Goal: Ask a question

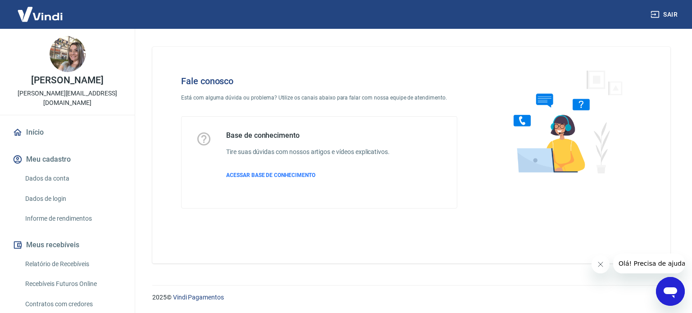
click at [681, 303] on div "2025 © Vindi Pagamentos" at bounding box center [411, 293] width 561 height 39
click at [675, 296] on icon "Abrir janela de mensagens" at bounding box center [670, 291] width 16 height 16
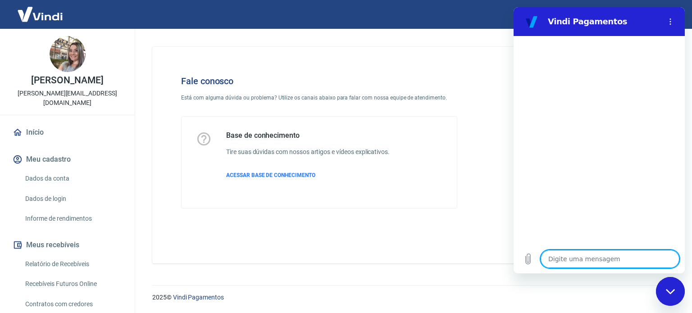
click at [572, 258] on textarea at bounding box center [609, 259] width 139 height 18
type textarea "B"
type textarea "x"
type textarea "BO"
type textarea "x"
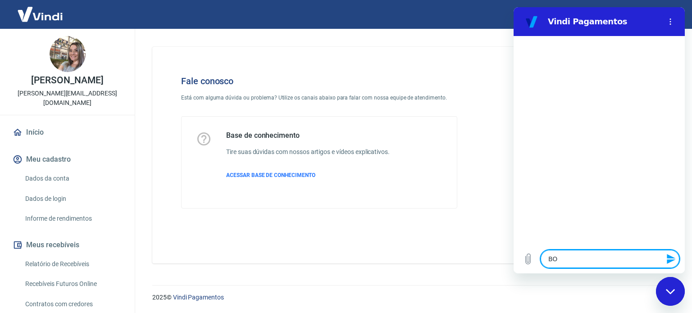
type textarea "BOA"
type textarea "x"
type textarea "BOA"
type textarea "x"
type textarea "BOA N"
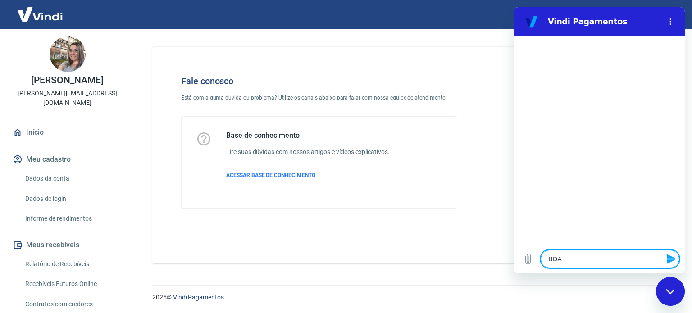
type textarea "x"
type textarea "BOA NO"
type textarea "x"
type textarea "BOA NOI"
type textarea "x"
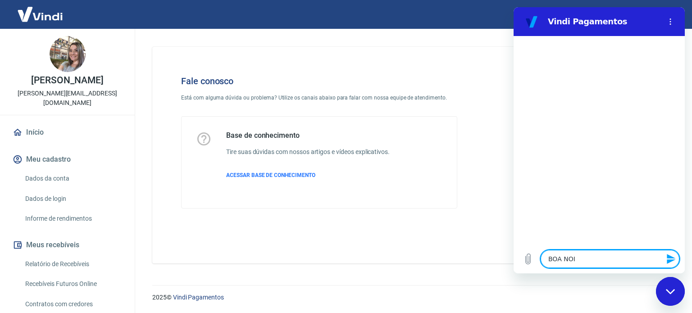
type textarea "BOA NO"
type textarea "x"
type textarea "BOA N"
type textarea "x"
type textarea "BOA"
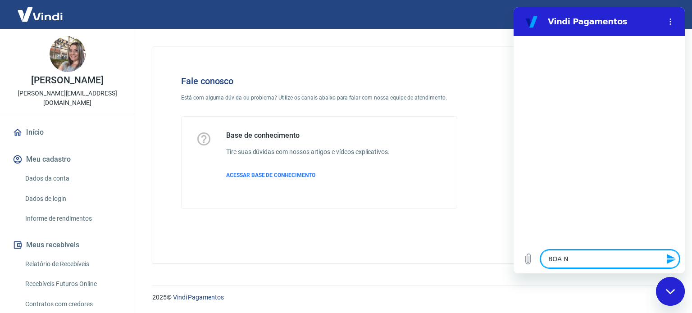
type textarea "x"
type textarea "BOA"
type textarea "x"
type textarea "BO"
type textarea "x"
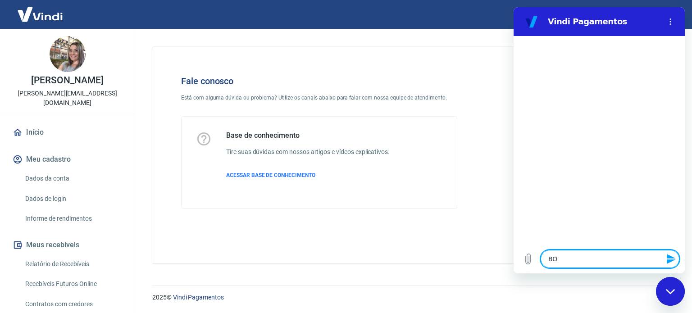
type textarea "B"
type textarea "x"
type textarea "Bo"
type textarea "x"
type textarea "Boa"
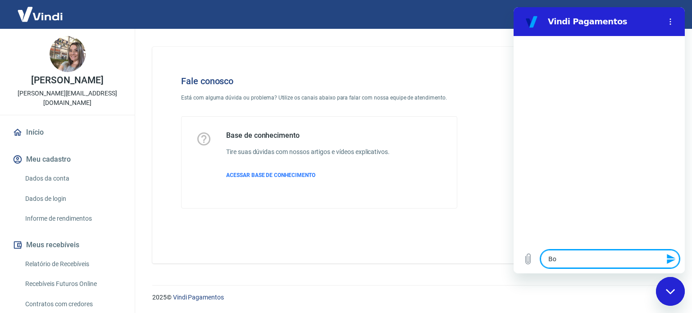
type textarea "x"
type textarea "Boa"
type textarea "x"
type textarea "Boa n"
type textarea "x"
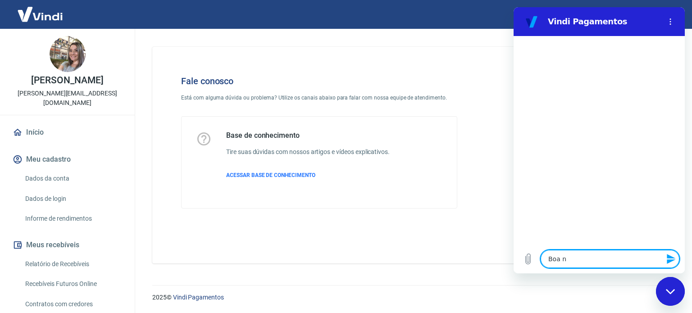
type textarea "Boa no"
type textarea "x"
type textarea "Boa noi"
type textarea "x"
type textarea "Boa noit"
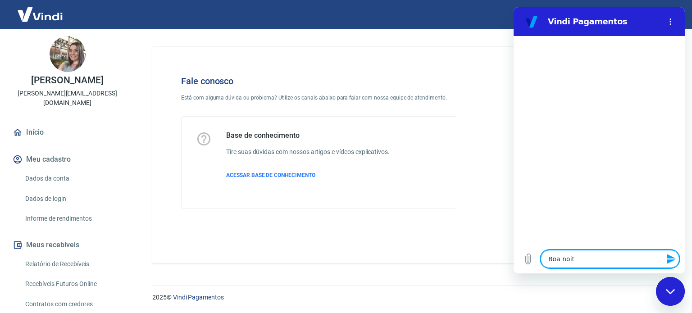
type textarea "x"
type textarea "Boa noite"
type textarea "x"
type textarea "e"
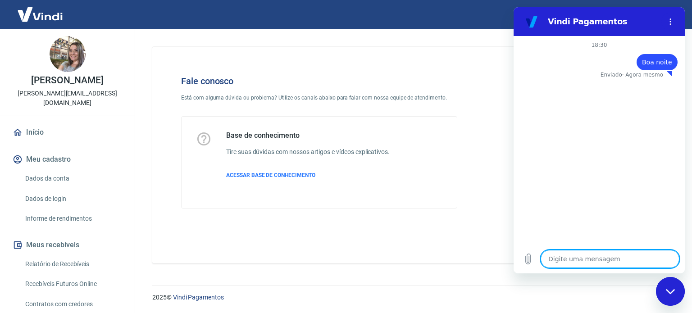
type textarea "x"
type textarea "eu"
type textarea "x"
type textarea "eu"
type textarea "x"
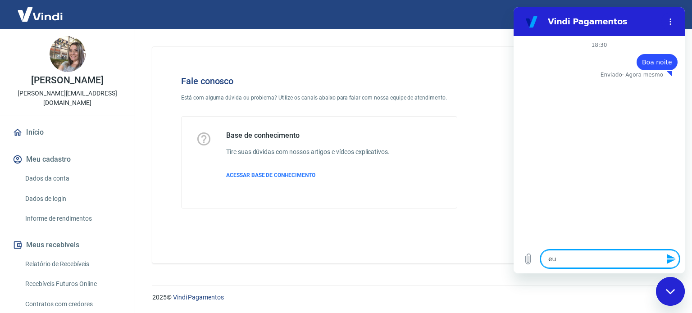
type textarea "eu e"
type textarea "x"
type textarea "eu es"
type textarea "x"
type textarea "eu est"
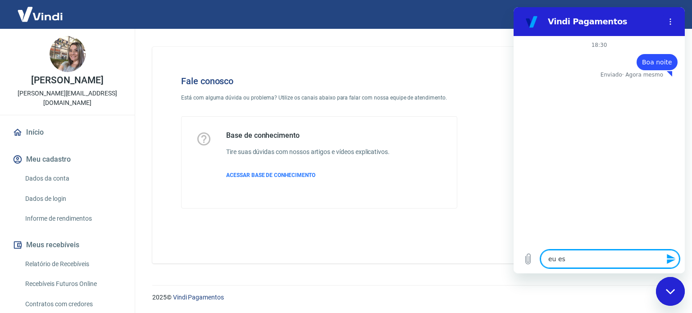
type textarea "x"
type textarea "eu esta"
type textarea "x"
type textarea "eu estav"
type textarea "x"
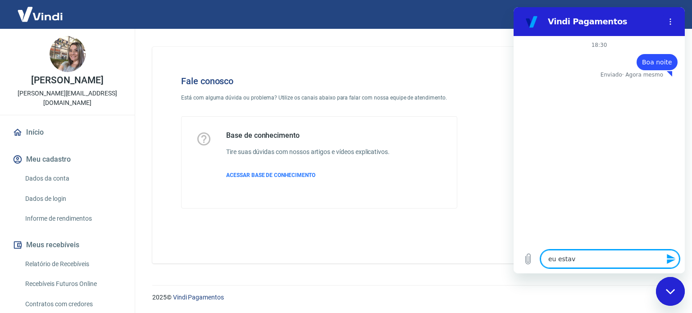
type textarea "eu estava"
type textarea "x"
type textarea "eu estava"
type textarea "x"
type textarea "eu estava u"
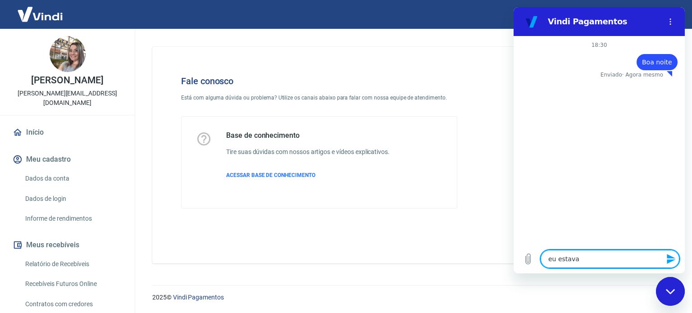
type textarea "x"
type textarea "eu estava ul"
type textarea "x"
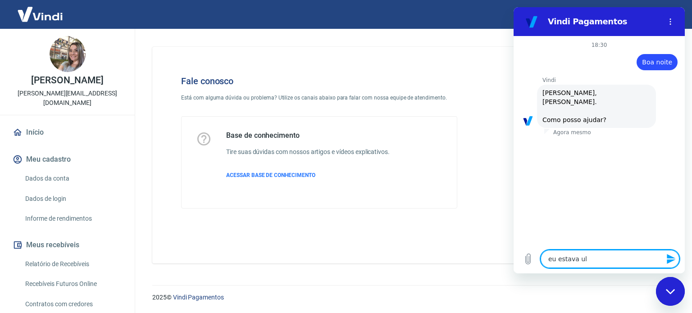
type textarea "eu estava u"
type textarea "x"
type textarea "eu estava"
type textarea "x"
type textarea "eu estava d"
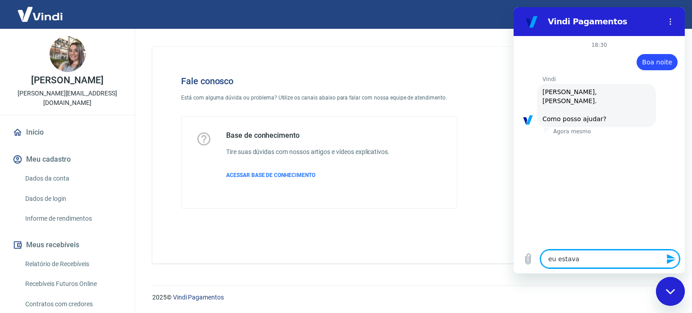
type textarea "x"
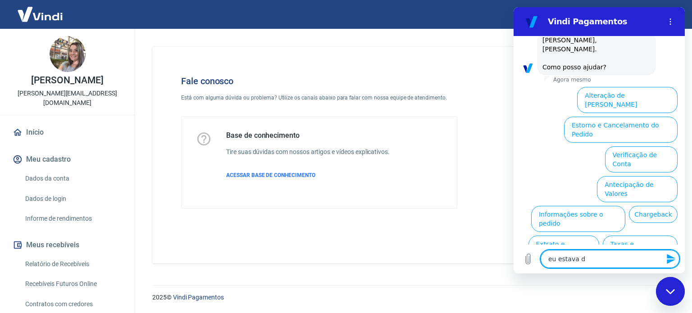
scroll to position [77, 0]
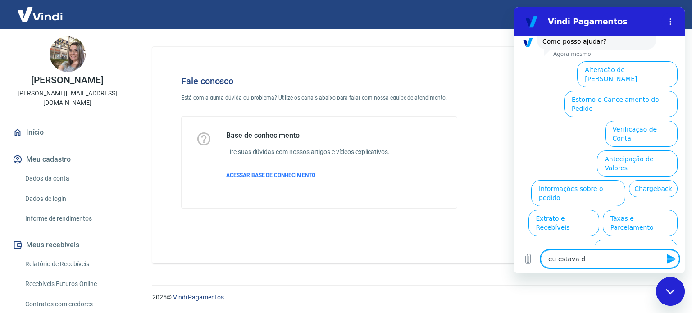
type textarea "eu estava di"
type textarea "x"
type textarea "eu estava dis"
type textarea "x"
type textarea "eu estava dis="
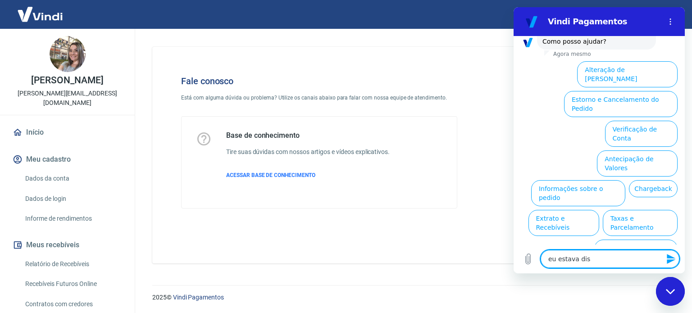
type textarea "x"
type textarea "eu estava dis"
type textarea "x"
type textarea "eu estava di"
type textarea "x"
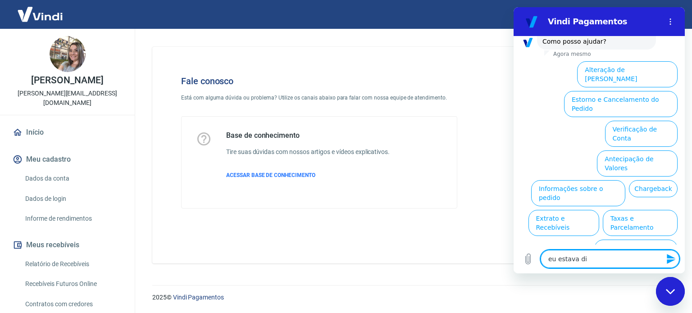
type textarea "eu estava d"
type textarea "x"
type textarea "eu estava"
type textarea "x"
type textarea "eu estava"
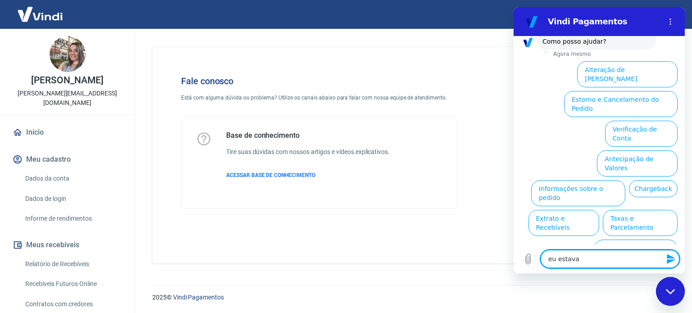
type textarea "x"
type textarea "eu estav"
type textarea "x"
type textarea "eu esta"
type textarea "x"
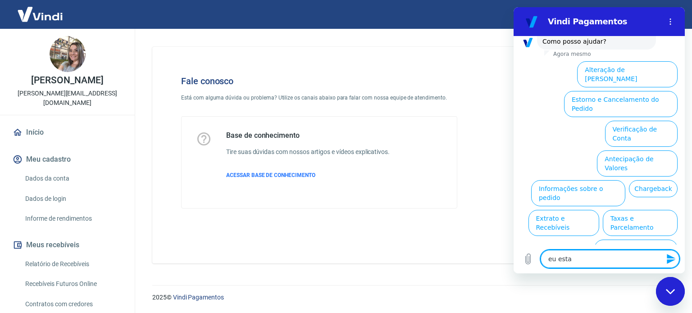
type textarea "eu est"
type textarea "x"
type textarea "eu es"
type textarea "x"
type textarea "eu e"
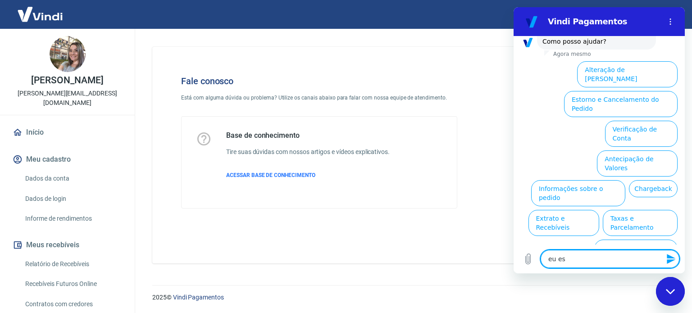
type textarea "x"
type textarea "eu"
type textarea "x"
type textarea "eu"
type textarea "x"
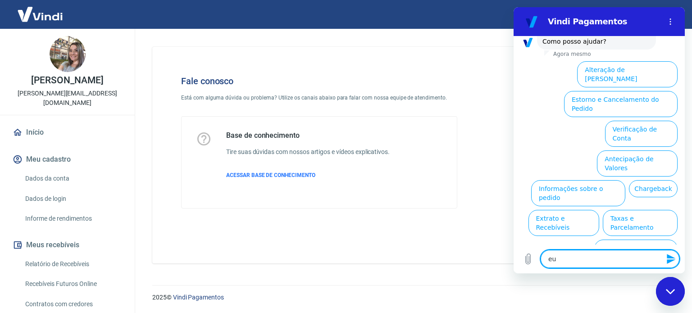
type textarea "e"
type textarea "x"
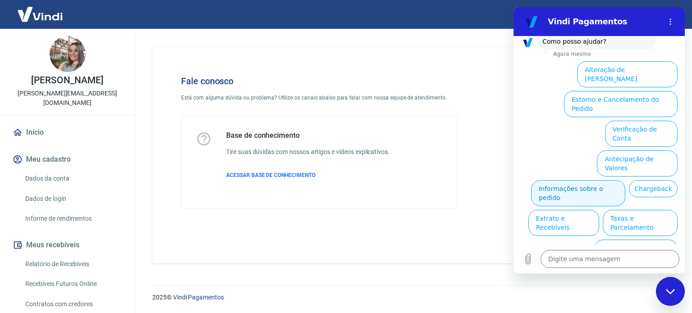
click at [564, 180] on button "Informações sobre o pedido" at bounding box center [578, 193] width 94 height 26
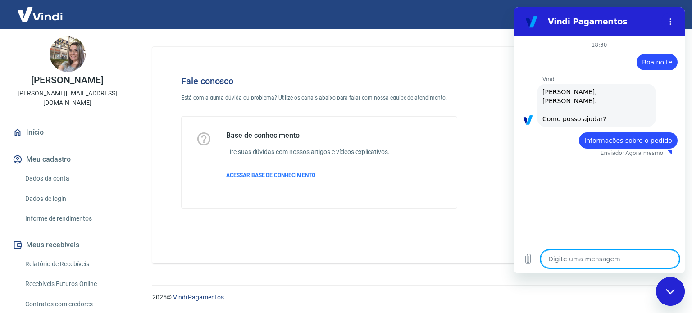
click at [588, 261] on textarea at bounding box center [609, 259] width 139 height 18
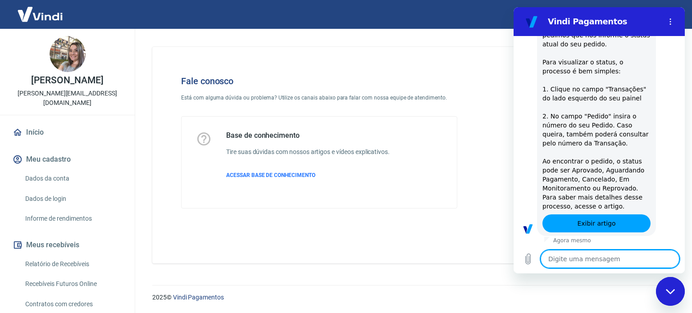
type textarea "x"
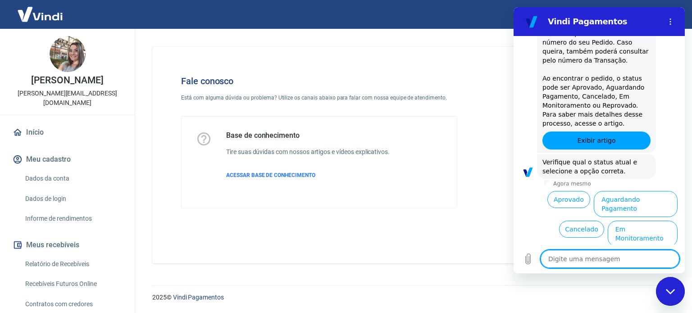
scroll to position [233, 0]
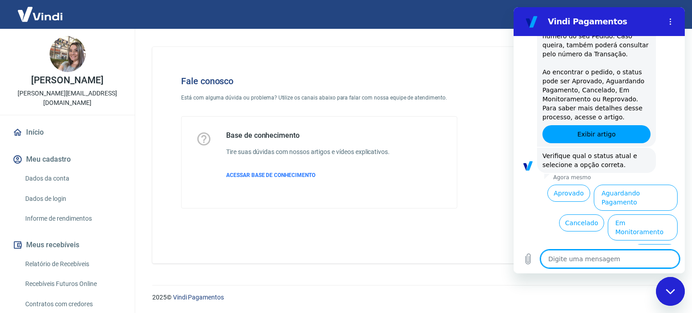
click at [586, 265] on textarea at bounding box center [609, 259] width 139 height 18
type textarea "a"
type textarea "x"
type textarea "at"
type textarea "x"
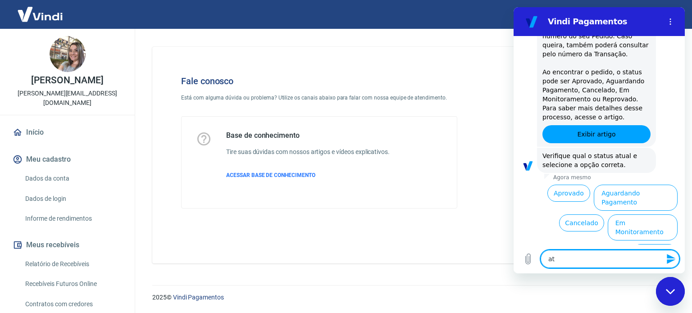
type textarea "ate"
type textarea "x"
type textarea "aten"
type textarea "x"
type textarea "atend"
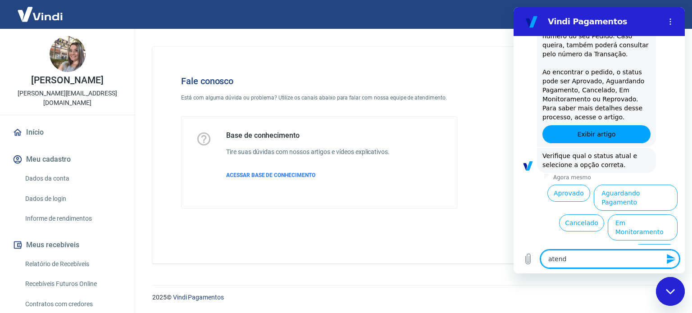
type textarea "x"
type textarea "atende"
type textarea "x"
type textarea "atenden"
type textarea "x"
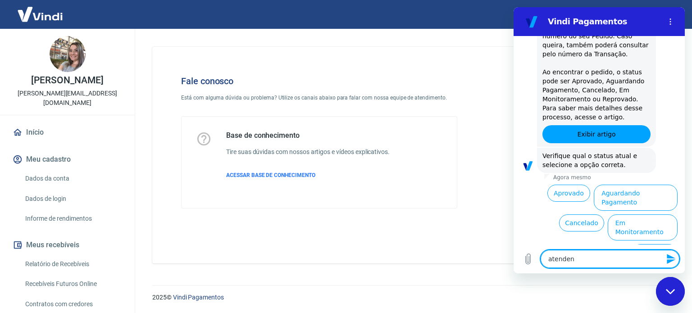
type textarea "atendent"
type textarea "x"
type textarea "atendente"
type textarea "x"
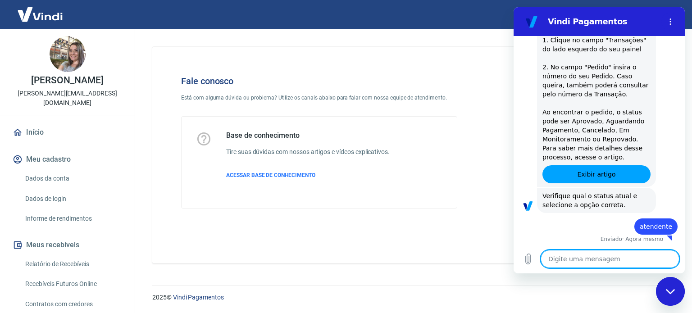
type textarea "x"
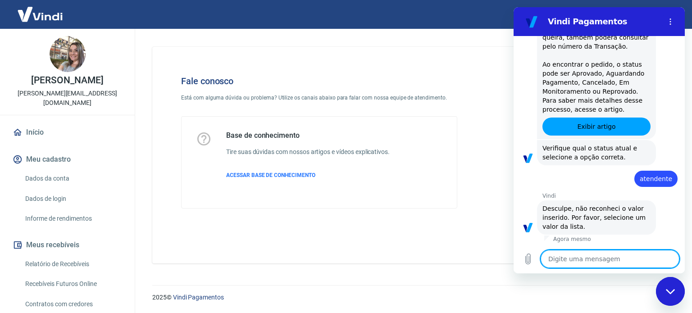
scroll to position [241, 0]
click at [605, 259] on textarea at bounding box center [609, 259] width 139 height 18
click at [571, 257] on textarea at bounding box center [609, 259] width 139 height 18
type textarea "?"
type textarea "x"
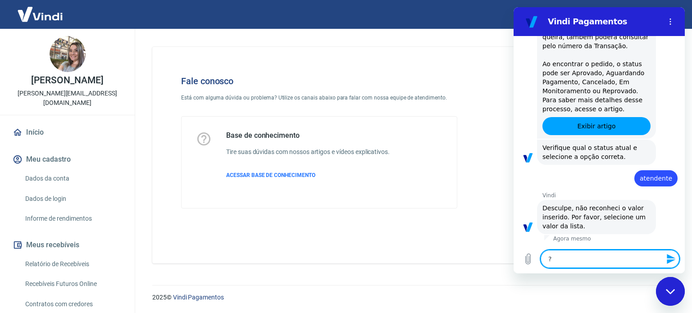
type textarea "?4"
type textarea "x"
type textarea "?"
type textarea "x"
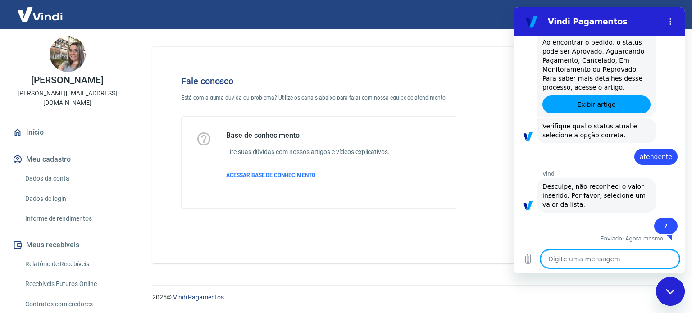
type textarea "x"
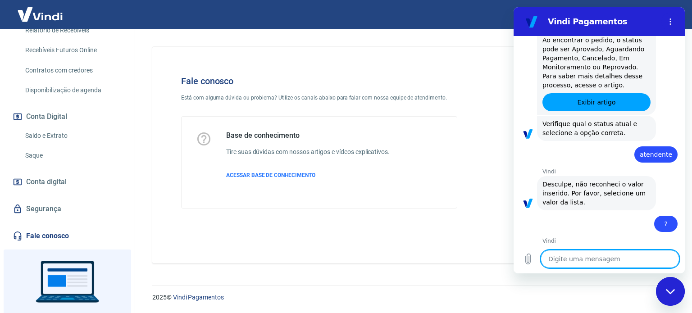
scroll to position [266, 0]
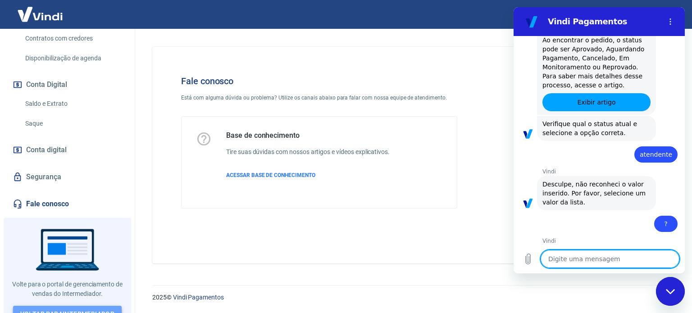
click at [79, 306] on link "Voltar para Intermediador" at bounding box center [67, 314] width 109 height 17
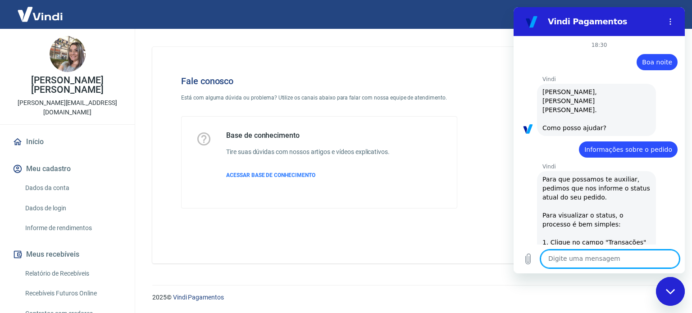
scroll to position [310, 0]
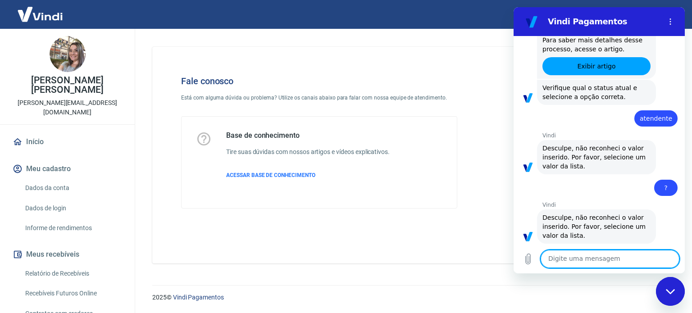
click at [614, 260] on textarea at bounding box center [609, 259] width 139 height 18
type textarea "Link de Pagamento #2622692"
type textarea "x"
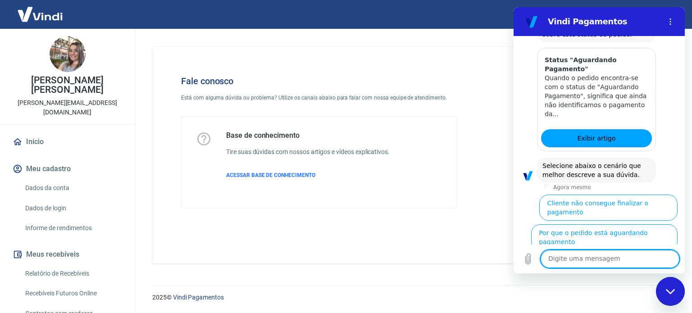
scroll to position [641, 0]
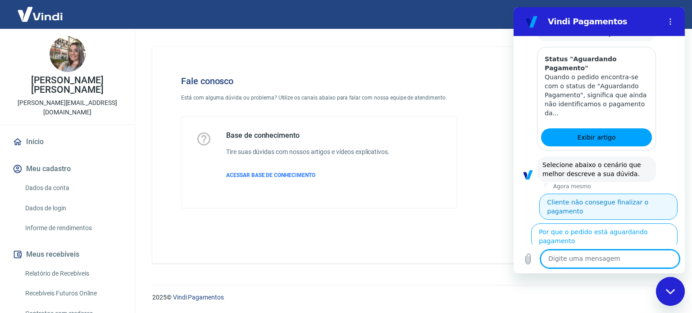
click at [651, 194] on button "Cliente não consegue finalizar o pagamento" at bounding box center [608, 207] width 138 height 26
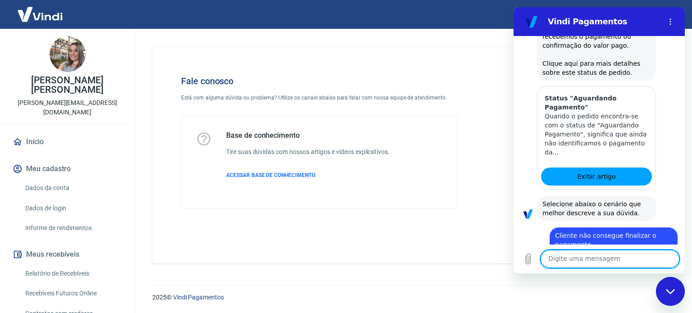
scroll to position [601, 0]
type textarea "x"
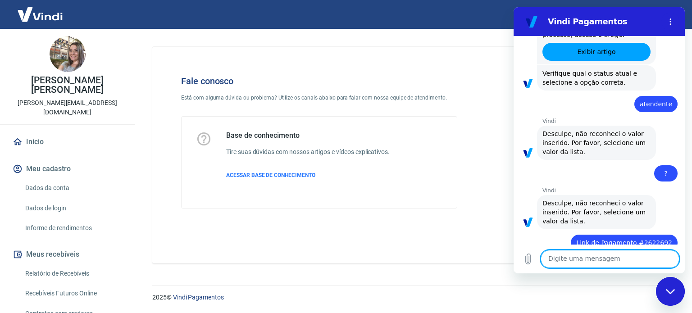
scroll to position [540, 0]
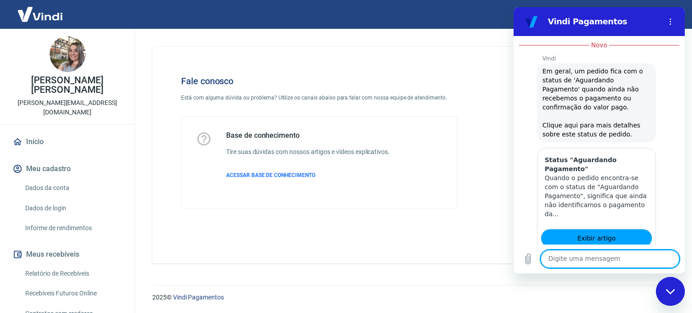
click at [578, 258] on textarea at bounding box center [609, 259] width 139 height 18
type textarea "a"
type textarea "x"
type textarea "at"
type textarea "x"
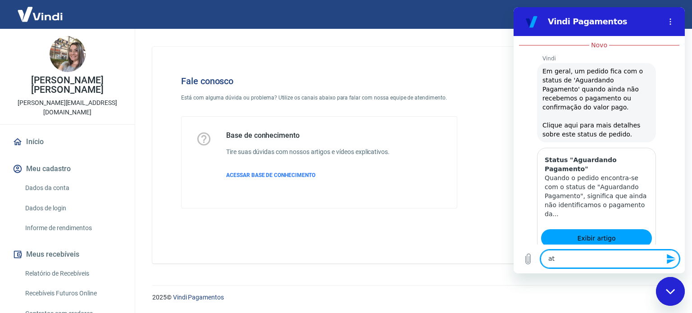
type textarea "ate"
type textarea "x"
type textarea "aten"
type textarea "x"
type textarea "atend"
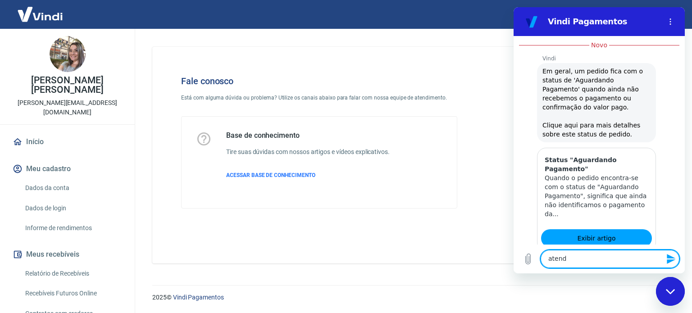
type textarea "x"
type textarea "atende"
type textarea "x"
type textarea "atenden"
type textarea "x"
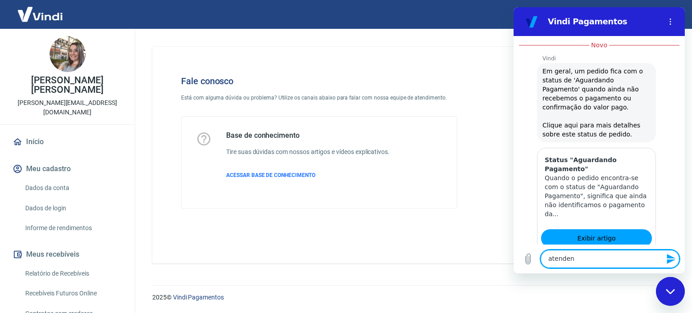
type textarea "atendene"
type textarea "x"
type textarea "atenden"
type textarea "x"
type textarea "atende"
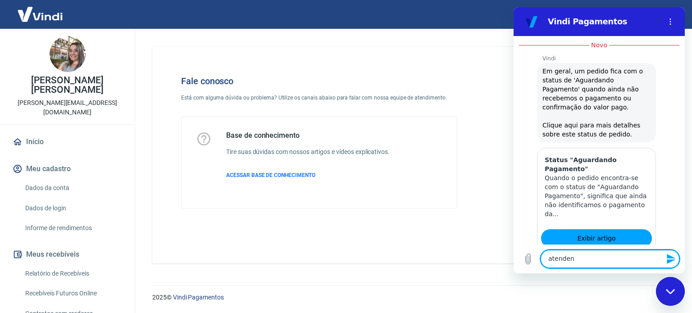
type textarea "x"
type textarea "atendet"
type textarea "x"
type textarea "atendete"
type textarea "x"
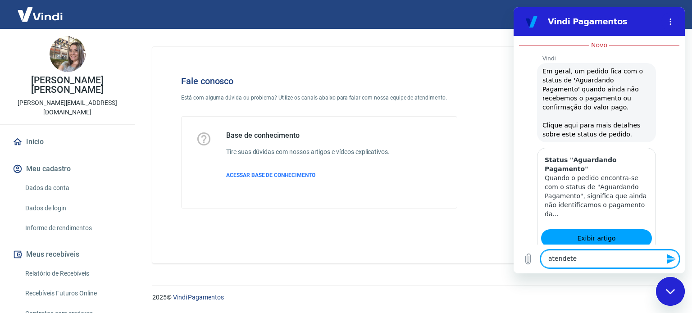
type textarea "atendet"
type textarea "x"
type textarea "atende"
type textarea "x"
type textarea "atenden"
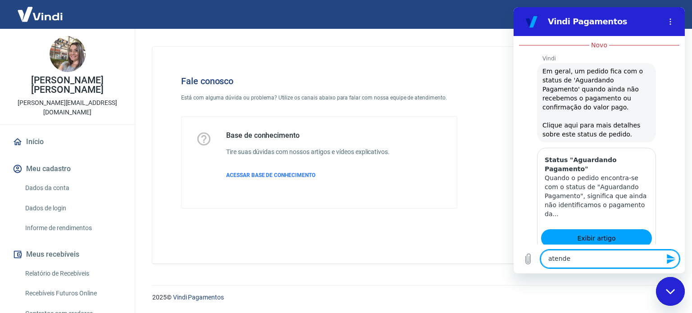
type textarea "x"
type textarea "atendent"
type textarea "x"
type textarea "atendente"
type textarea "x"
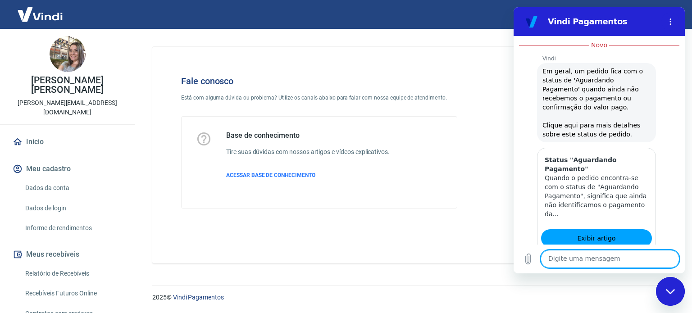
type textarea "x"
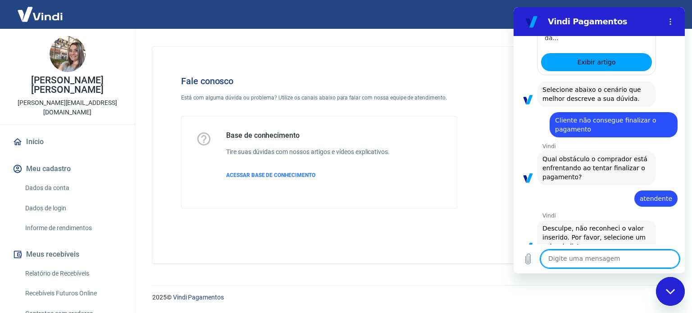
scroll to position [718, 0]
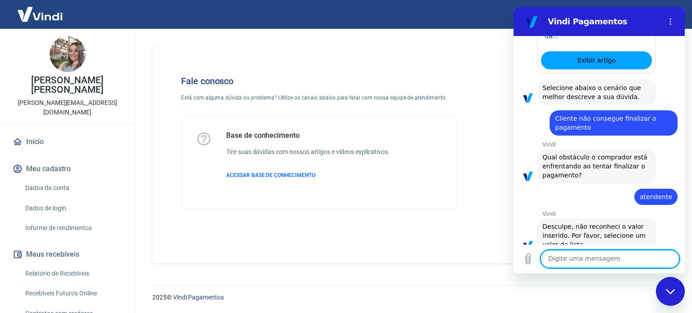
type textarea "d"
type textarea "x"
type textarea "df"
type textarea "x"
type textarea "dfs"
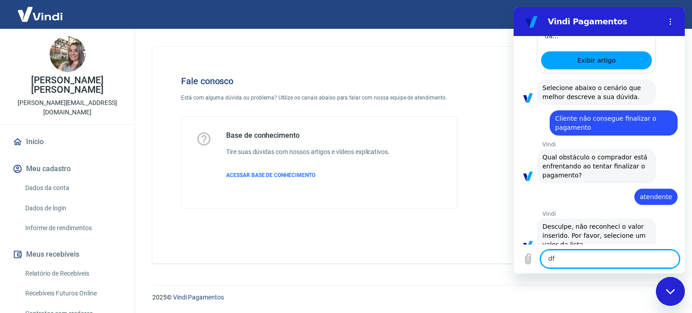
type textarea "x"
type textarea "dfsokjp"
type textarea "x"
type textarea "dfsokjpJ"
type textarea "x"
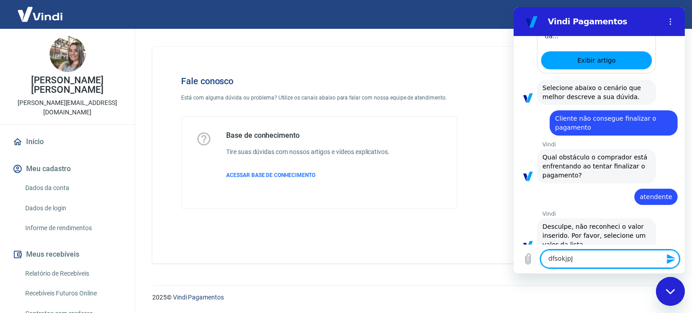
type textarea "dfsokjpJD"
type textarea "x"
type textarea "dfsokjpJDS"
type textarea "x"
type textarea "["
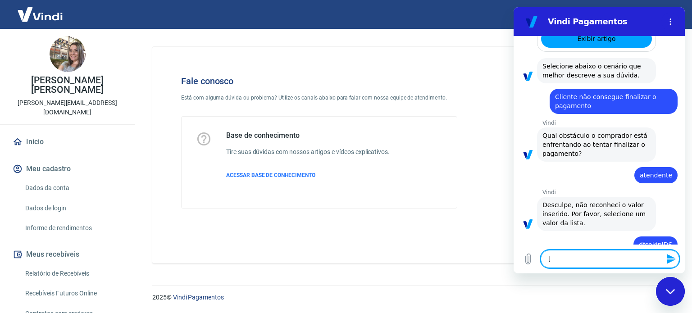
type textarea "x"
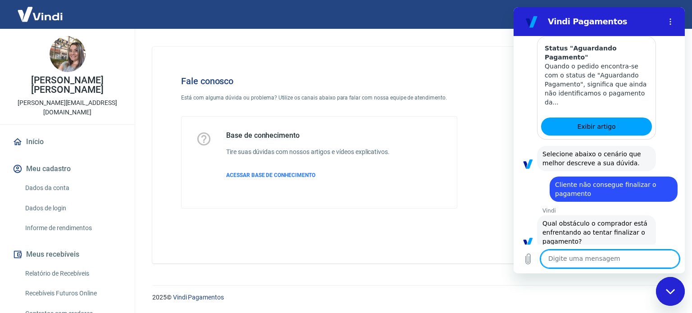
scroll to position [652, 0]
click at [674, 291] on icon "Fechar janela de mensagens" at bounding box center [669, 292] width 9 height 6
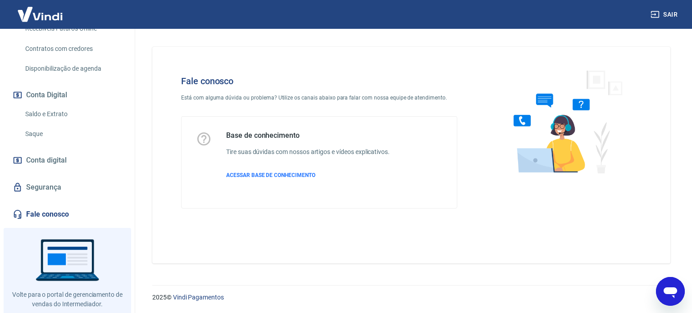
scroll to position [266, 0]
click at [58, 204] on link "Fale conosco" at bounding box center [67, 214] width 113 height 20
click at [670, 295] on icon "Abrir janela de mensagens" at bounding box center [670, 291] width 16 height 16
type textarea "x"
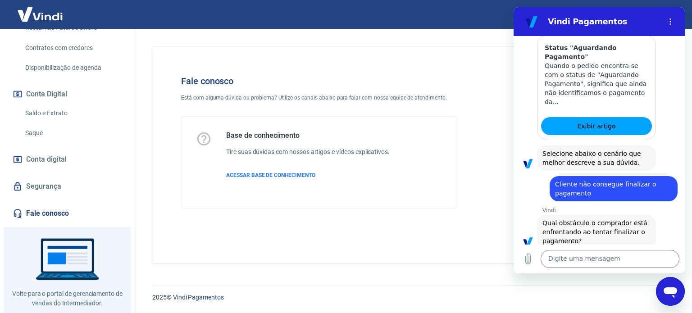
scroll to position [638, 0]
click at [669, 22] on icon "Menu de opções" at bounding box center [669, 21] width 7 height 7
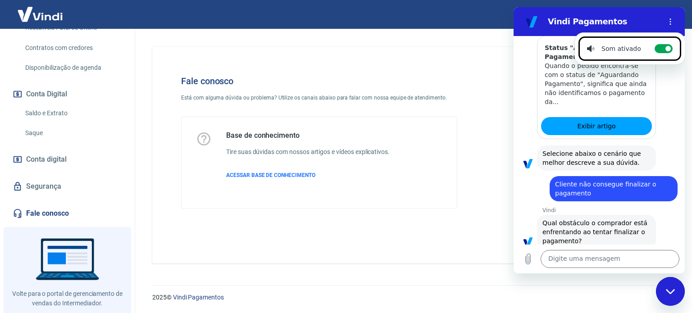
click at [652, 215] on div "Vindi diz: Qual obstáculo o comprador está enfrentando ao tentar finalizar o pa…" at bounding box center [602, 231] width 164 height 35
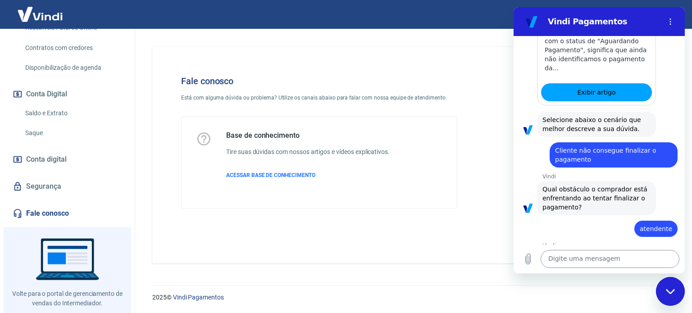
scroll to position [773, 0]
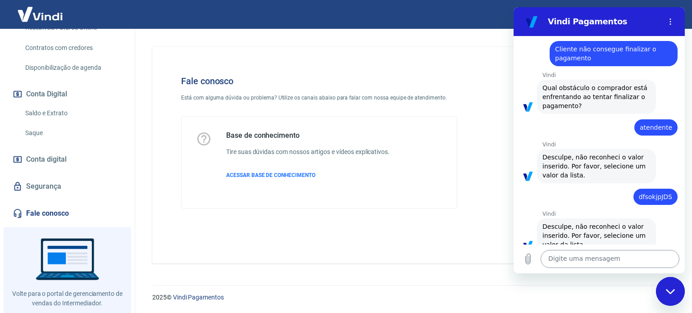
click at [602, 258] on textarea at bounding box center [609, 259] width 139 height 18
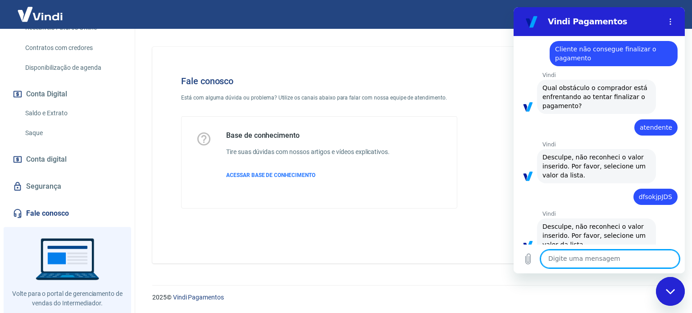
type textarea "S"
type textarea "x"
type textarea "SA"
type textarea "x"
type textarea "SAI"
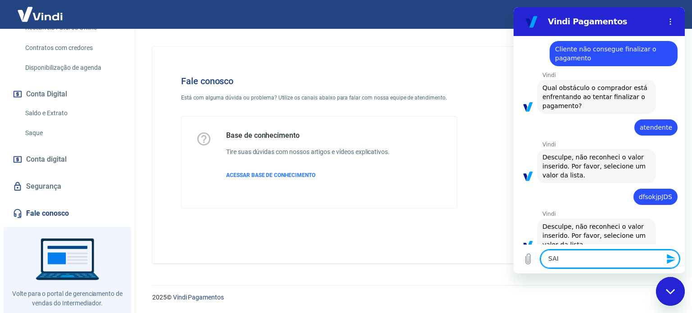
type textarea "x"
type textarea "SAIR"
type textarea "x"
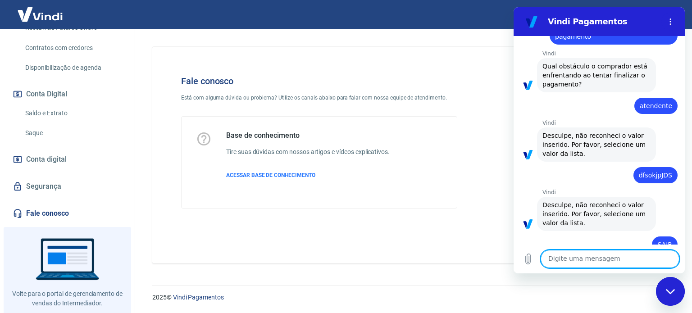
type textarea "x"
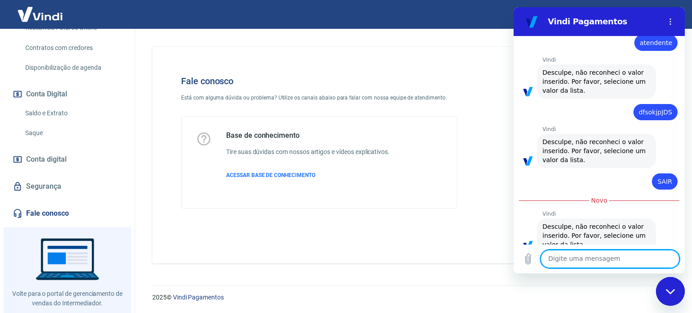
scroll to position [857, 0]
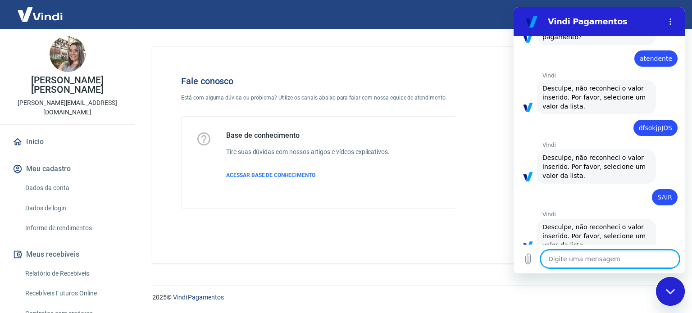
scroll to position [842, 0]
type textarea "4"
type textarea "x"
type textarea "48"
type textarea "x"
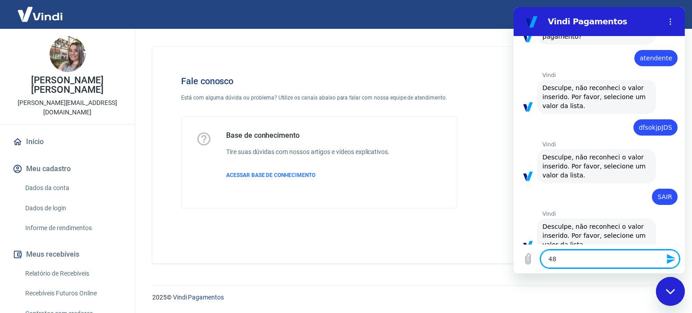
type textarea "484"
type textarea "x"
type textarea "48"
type textarea "x"
type textarea "4"
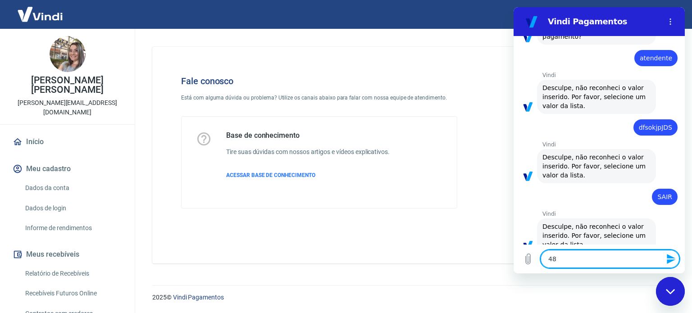
type textarea "x"
type textarea "42"
type textarea "x"
type textarea "424"
type textarea "x"
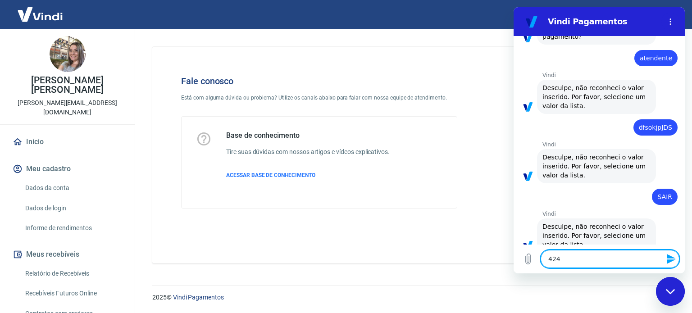
type textarea "424,"
type textarea "x"
type textarea "424,2"
type textarea "x"
type textarea "424,20"
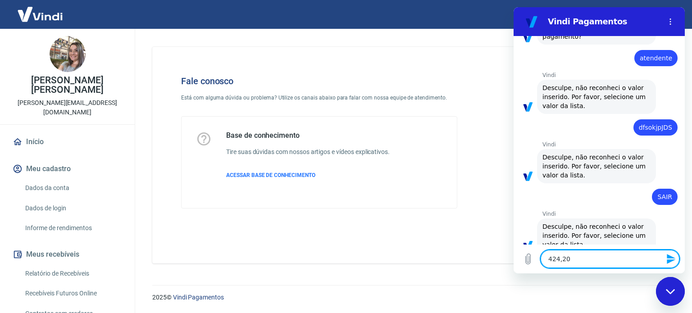
type textarea "x"
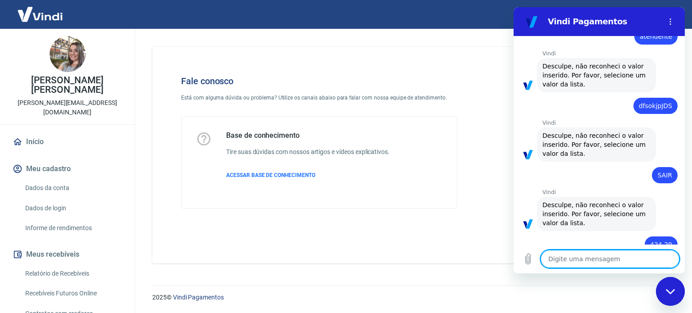
type textarea "x"
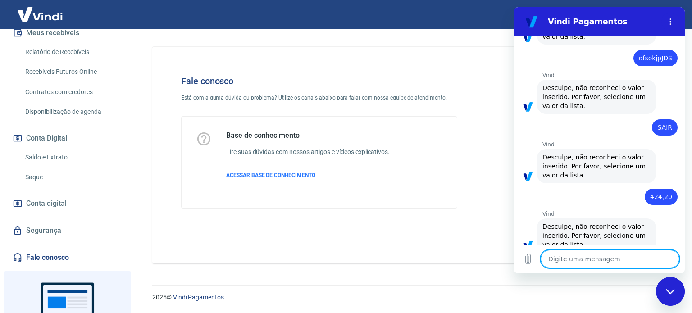
scroll to position [266, 0]
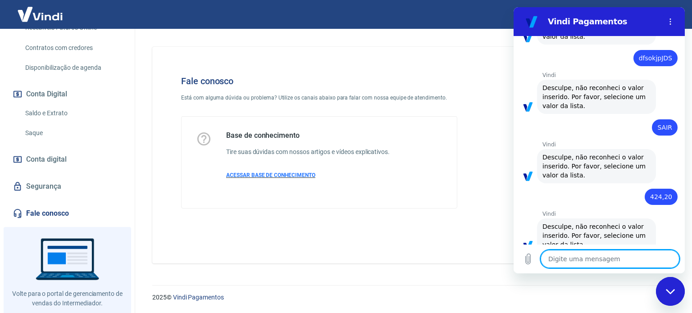
click at [307, 175] on span "ACESSAR BASE DE CONHECIMENTO" at bounding box center [270, 175] width 89 height 6
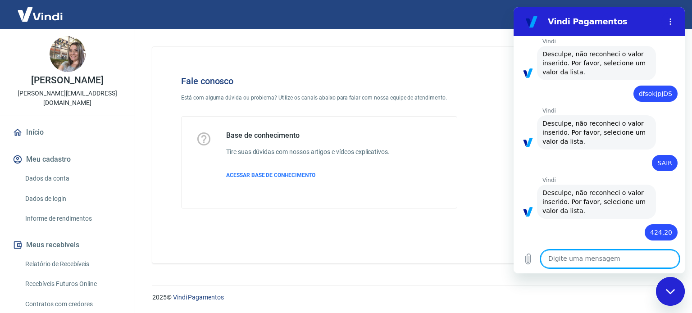
scroll to position [732, 0]
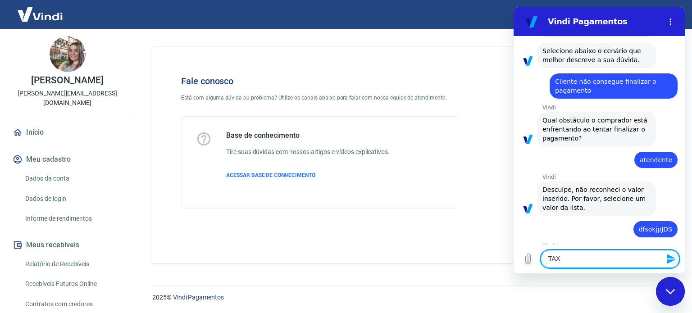
type textarea "TAXA"
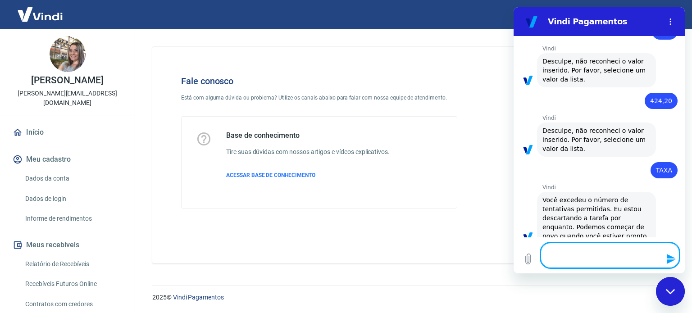
scroll to position [1006, 0]
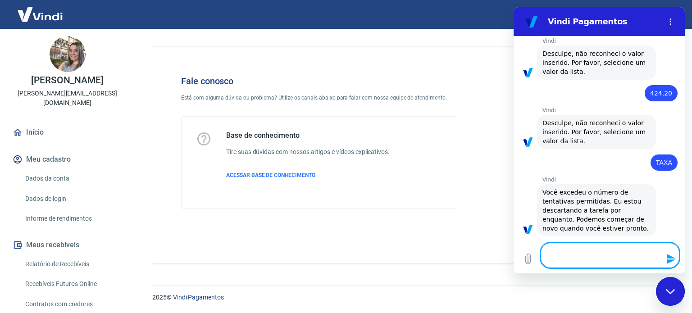
click at [570, 253] on textarea at bounding box center [609, 255] width 139 height 25
type textarea "OK"
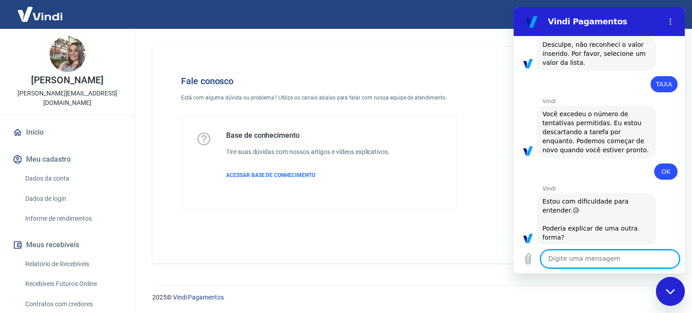
scroll to position [1086, 0]
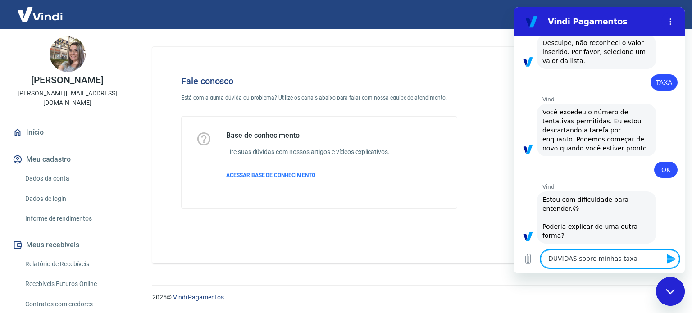
type textarea "DUVIDAS sobre minhas taxas"
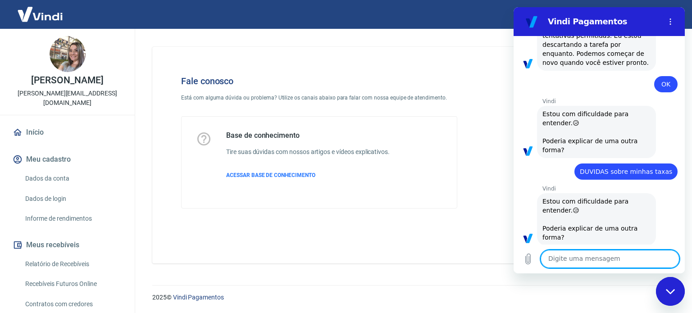
scroll to position [1174, 0]
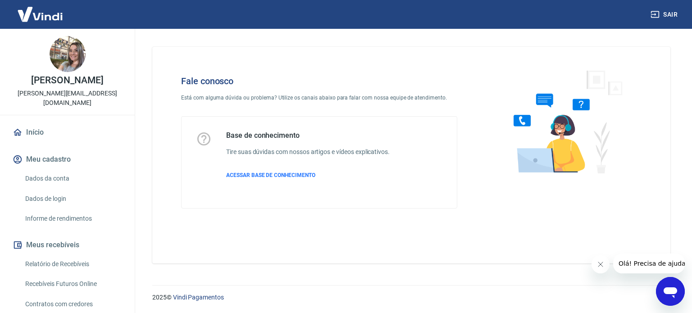
click at [674, 289] on icon "Abrir janela de mensagens" at bounding box center [670, 292] width 14 height 11
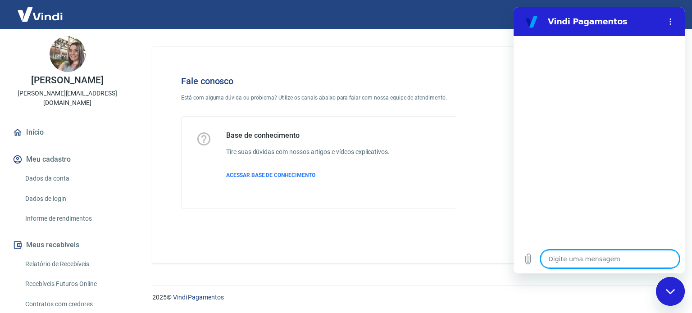
click at [600, 255] on textarea at bounding box center [609, 259] width 139 height 18
type textarea "o"
type textarea "x"
type textarea "ol"
type textarea "x"
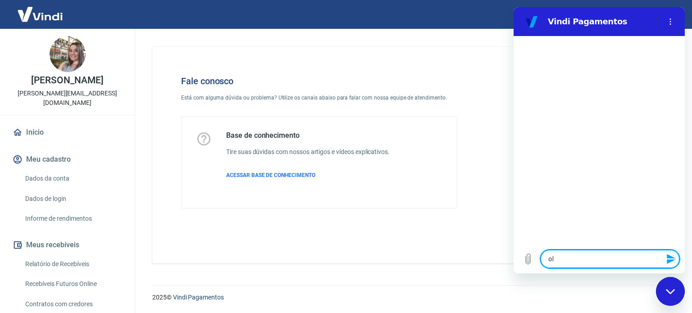
type textarea "ola"
type textarea "x"
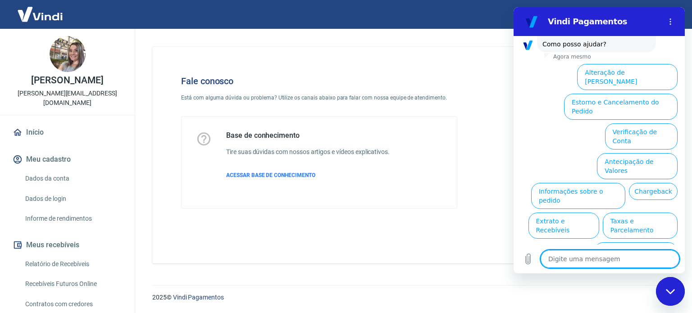
scroll to position [70, 0]
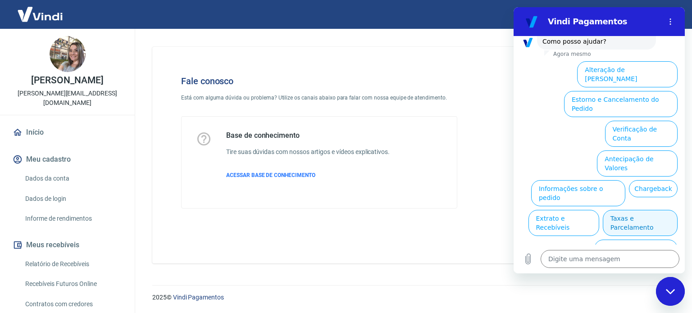
click at [655, 210] on button "Taxas e Parcelamento" at bounding box center [639, 223] width 75 height 26
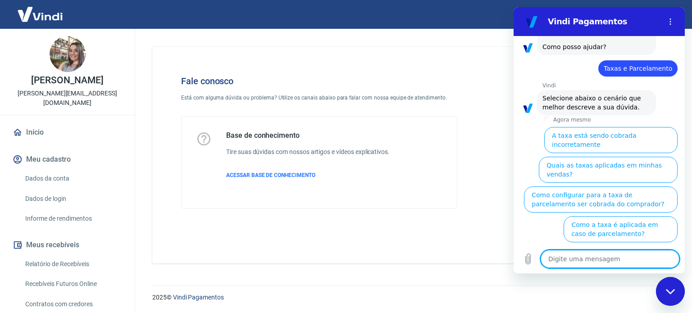
scroll to position [67, 0]
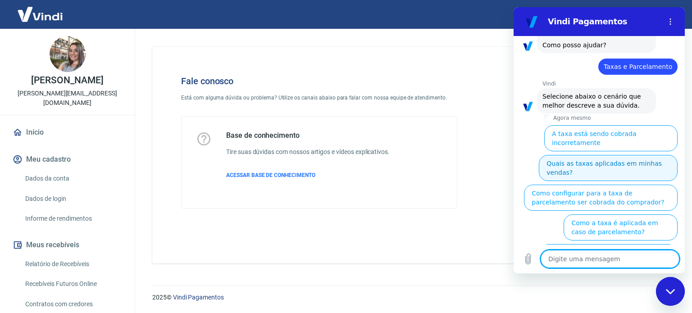
click at [657, 155] on button "Quais as taxas aplicadas em minhas vendas?" at bounding box center [607, 168] width 139 height 26
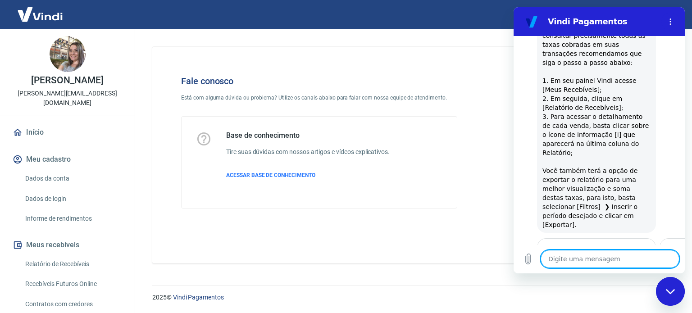
scroll to position [496, 0]
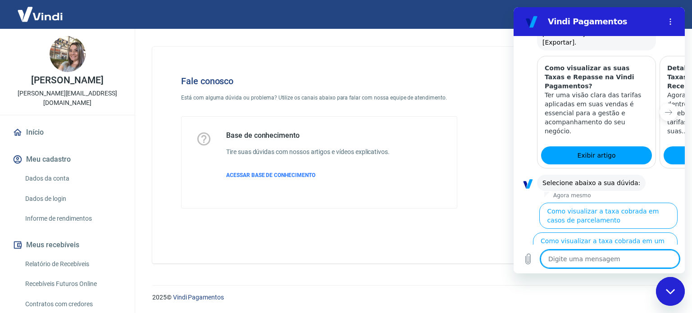
drag, startPoint x: 681, startPoint y: 209, endPoint x: 1202, endPoint y: 243, distance: 522.0
click at [617, 232] on button "Como visualizar a taxa cobrada em um pedido" at bounding box center [605, 245] width 145 height 26
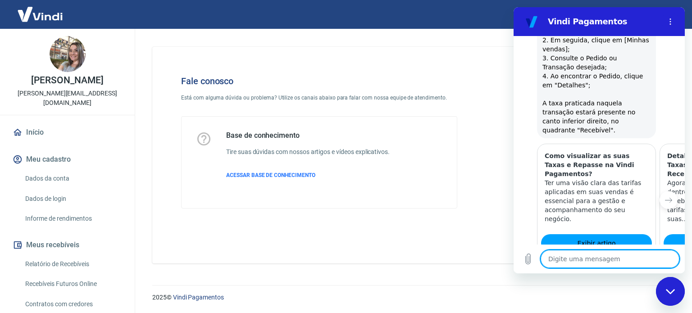
scroll to position [764, 0]
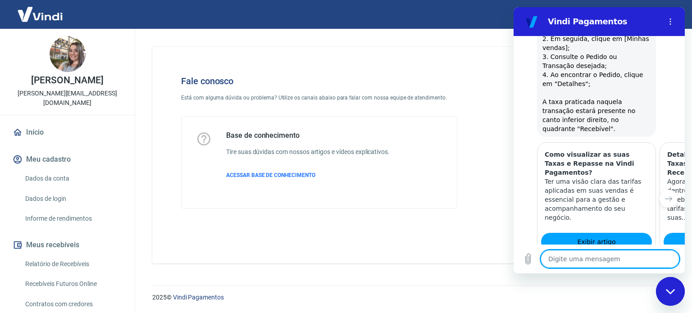
click at [620, 289] on button "Sim" at bounding box center [633, 297] width 26 height 17
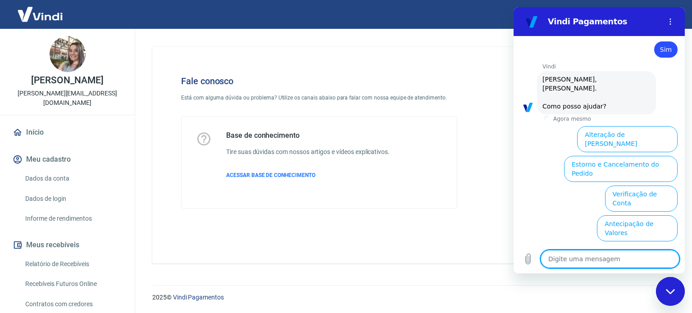
scroll to position [1006, 0]
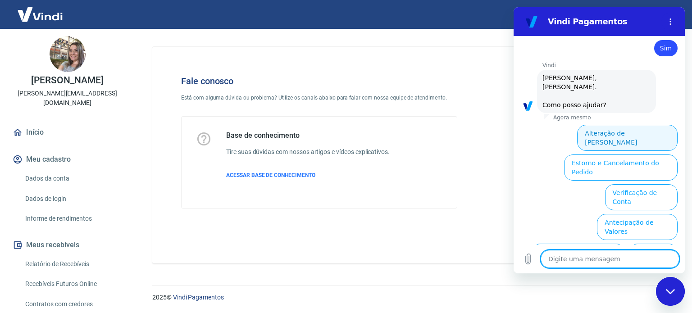
click at [634, 125] on button "Alteração de [PERSON_NAME]" at bounding box center [627, 138] width 100 height 26
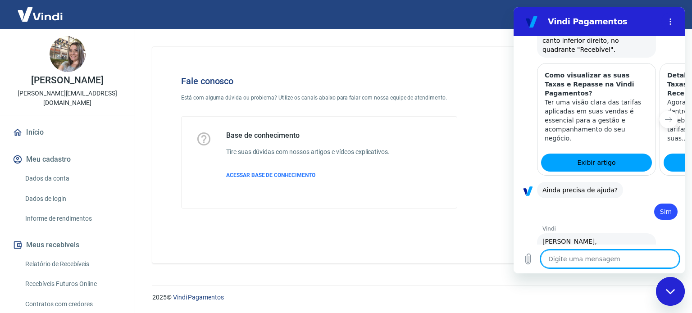
type textarea "x"
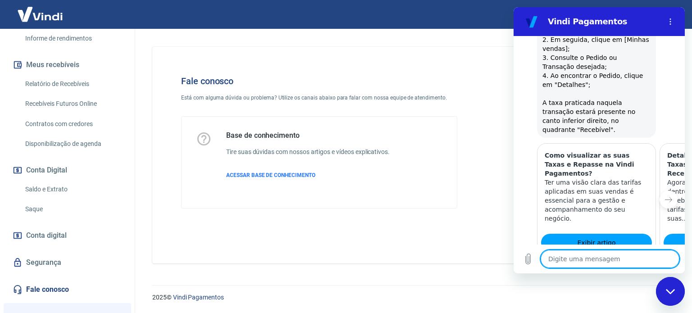
scroll to position [765, 0]
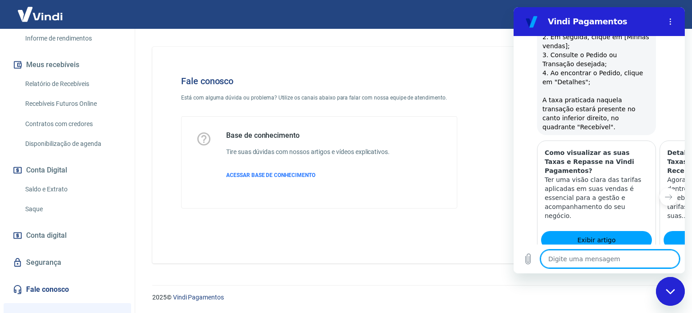
click at [575, 256] on textarea at bounding box center [609, 259] width 139 height 18
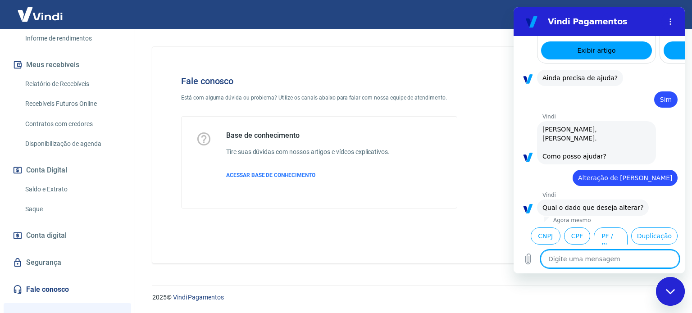
click at [605, 264] on textarea at bounding box center [609, 259] width 139 height 18
type textarea "a"
type textarea "x"
type textarea "at"
type textarea "x"
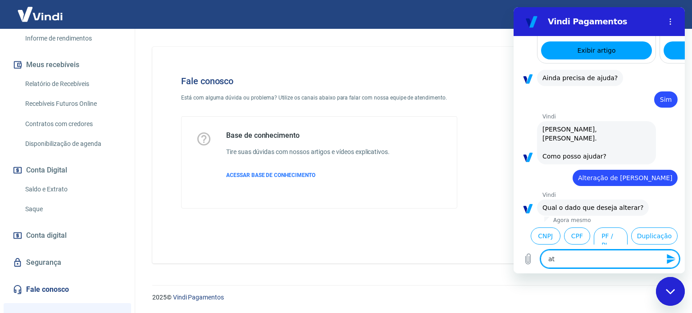
type textarea "ate"
type textarea "x"
type textarea "aten"
type textarea "x"
type textarea "atend"
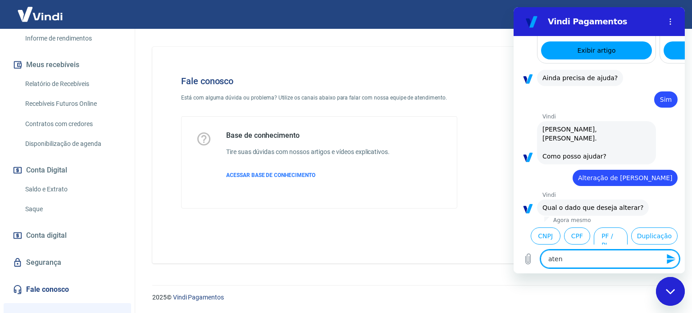
type textarea "x"
type textarea "atende"
type textarea "x"
type textarea "atenden"
type textarea "x"
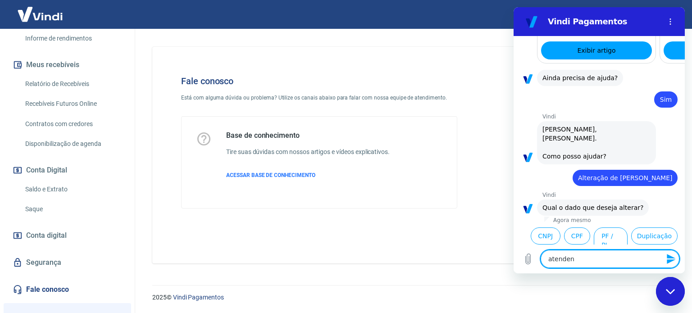
type textarea "atendent"
type textarea "x"
type textarea "atendente"
type textarea "x"
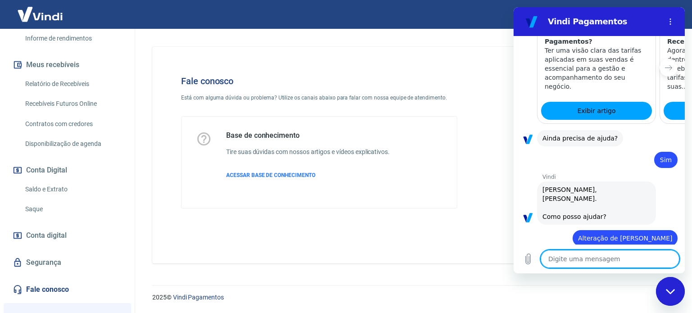
type textarea "x"
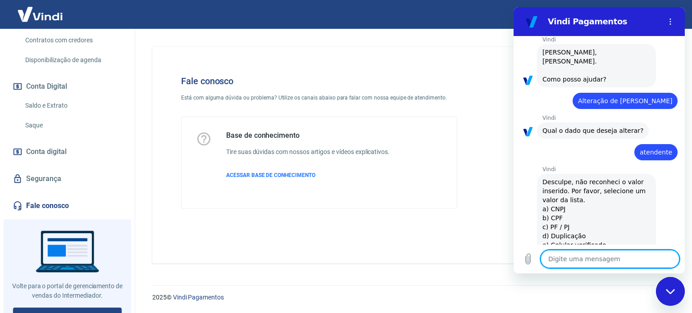
scroll to position [266, 0]
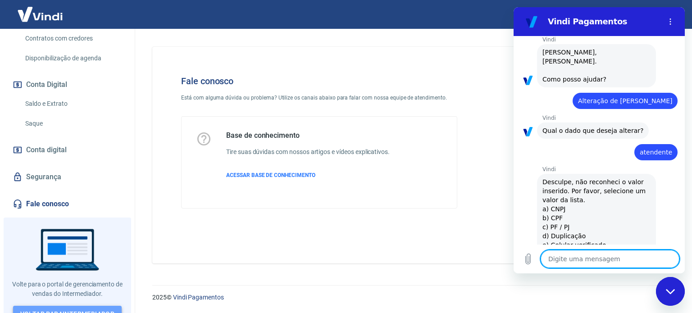
drag, startPoint x: 73, startPoint y: 298, endPoint x: 77, endPoint y: 295, distance: 5.3
click at [72, 306] on link "Voltar para Intermediador" at bounding box center [67, 314] width 109 height 17
